Goal: Check status: Check status

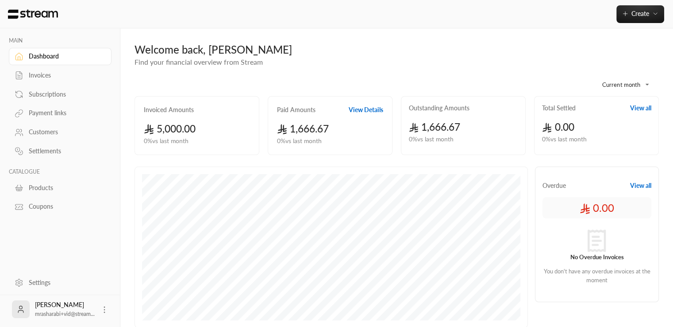
click at [51, 78] on div "Invoices" at bounding box center [65, 75] width 72 height 9
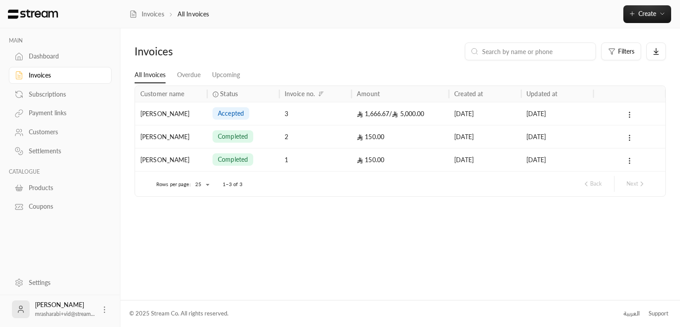
click at [36, 282] on div "Settings" at bounding box center [65, 282] width 72 height 9
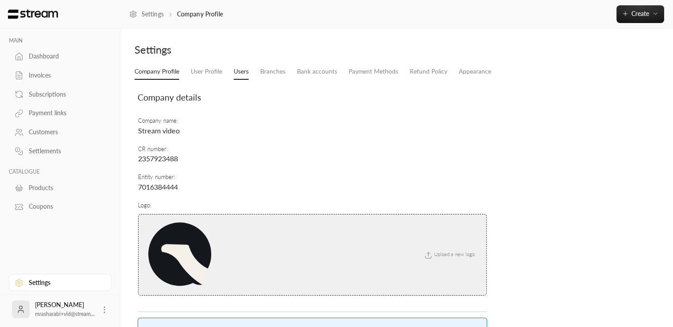
click at [236, 66] on link "Users" at bounding box center [241, 72] width 15 height 16
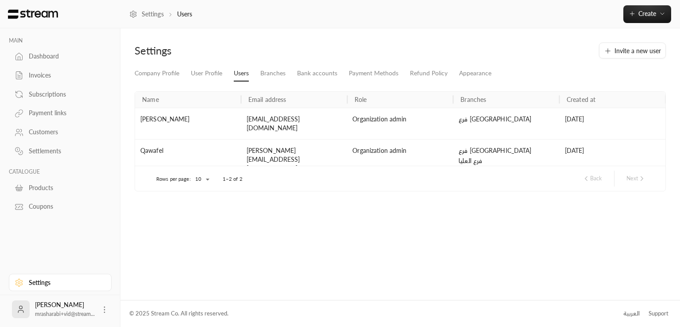
click at [50, 71] on div "Invoices" at bounding box center [65, 75] width 72 height 9
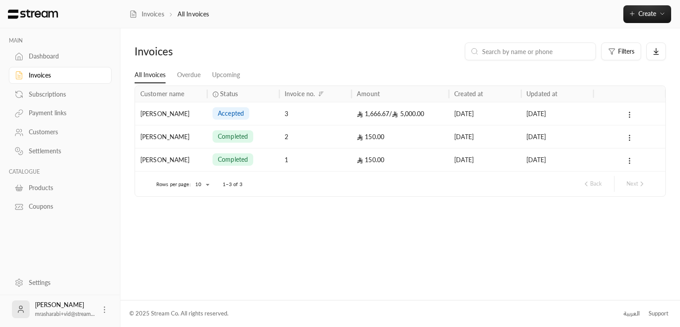
click at [308, 116] on div "3" at bounding box center [316, 113] width 62 height 23
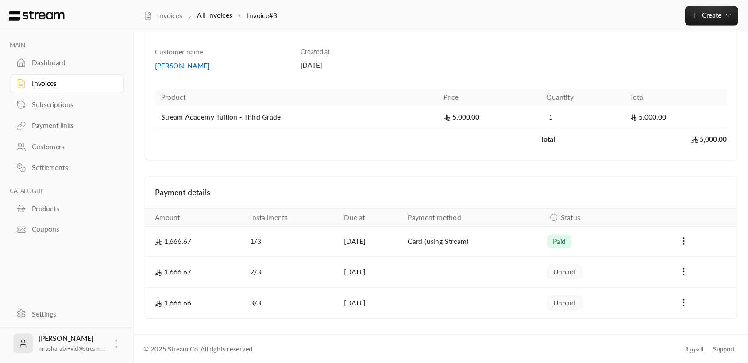
scroll to position [32, 0]
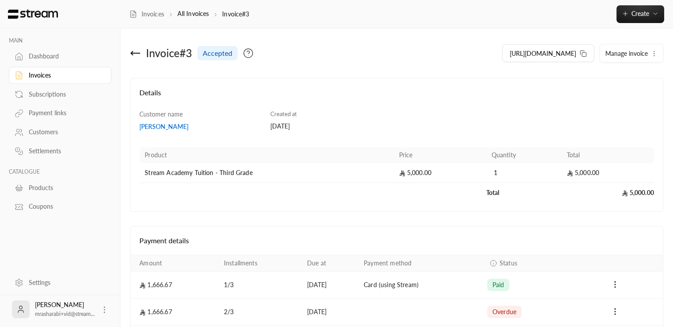
scroll to position [66, 0]
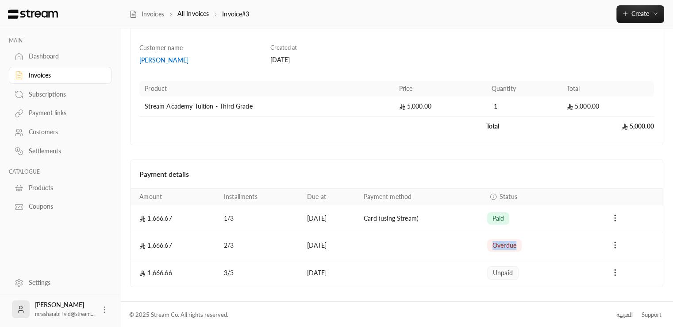
drag, startPoint x: 496, startPoint y: 244, endPoint x: 538, endPoint y: 243, distance: 42.5
click at [538, 243] on div "overdue" at bounding box center [524, 245] width 74 height 12
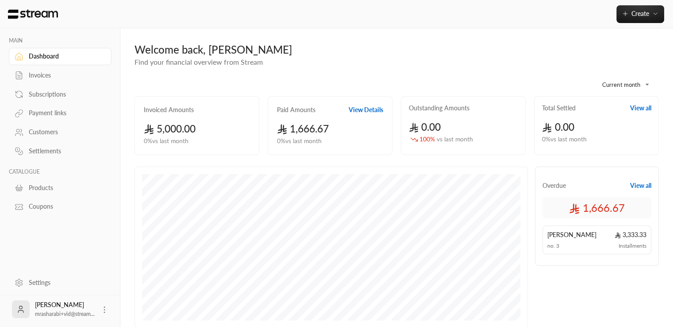
click at [50, 78] on div "Invoices" at bounding box center [65, 75] width 72 height 9
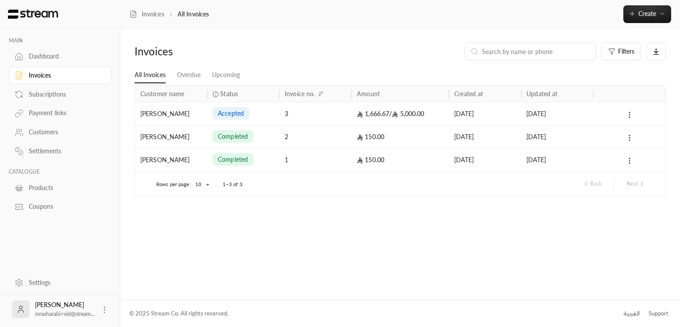
click at [275, 113] on div "accepted" at bounding box center [243, 113] width 72 height 23
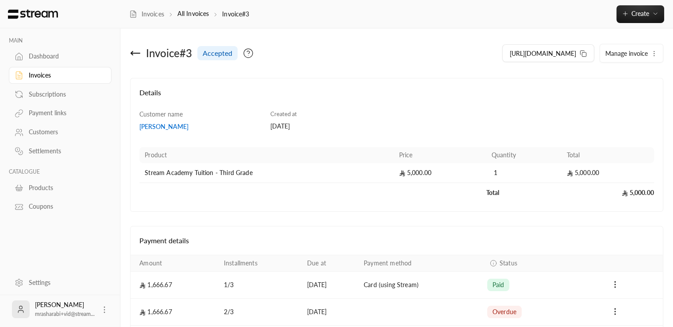
scroll to position [66, 0]
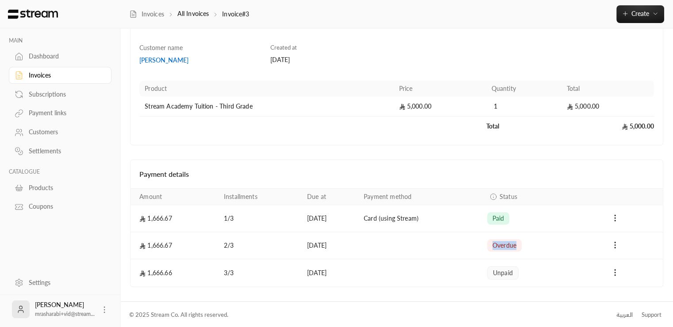
drag, startPoint x: 497, startPoint y: 245, endPoint x: 537, endPoint y: 248, distance: 40.0
click at [537, 248] on div "overdue" at bounding box center [524, 245] width 74 height 12
click at [467, 294] on div "Invoice # 3 accepted [URL][DOMAIN_NAME] Manage invoice Details Customer name [P…" at bounding box center [396, 131] width 553 height 339
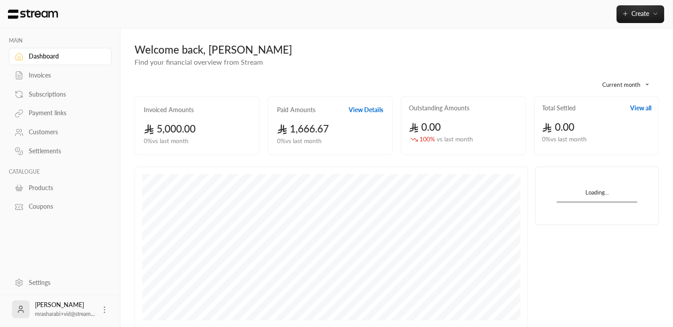
click at [44, 80] on link "Invoices" at bounding box center [60, 75] width 103 height 17
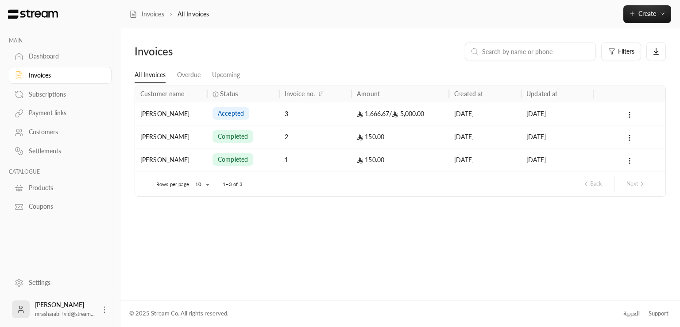
click at [258, 118] on div "accepted" at bounding box center [243, 113] width 62 height 23
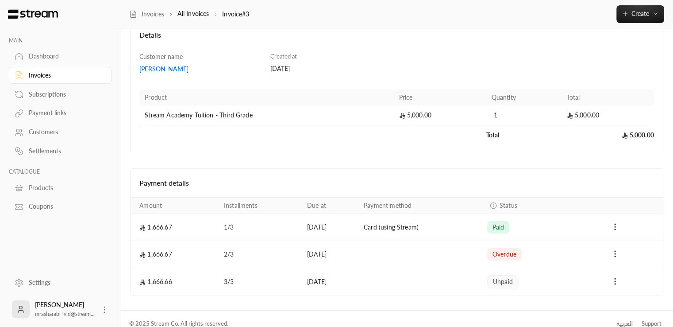
scroll to position [66, 0]
